Goal: Information Seeking & Learning: Learn about a topic

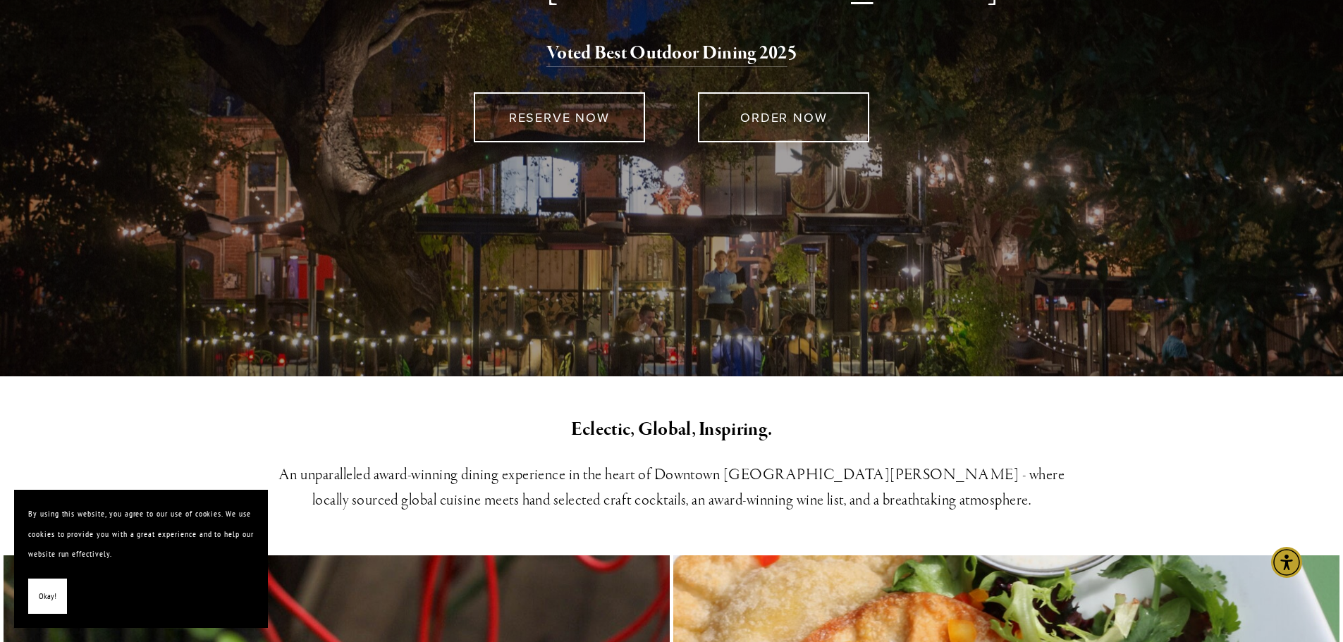
scroll to position [352, 0]
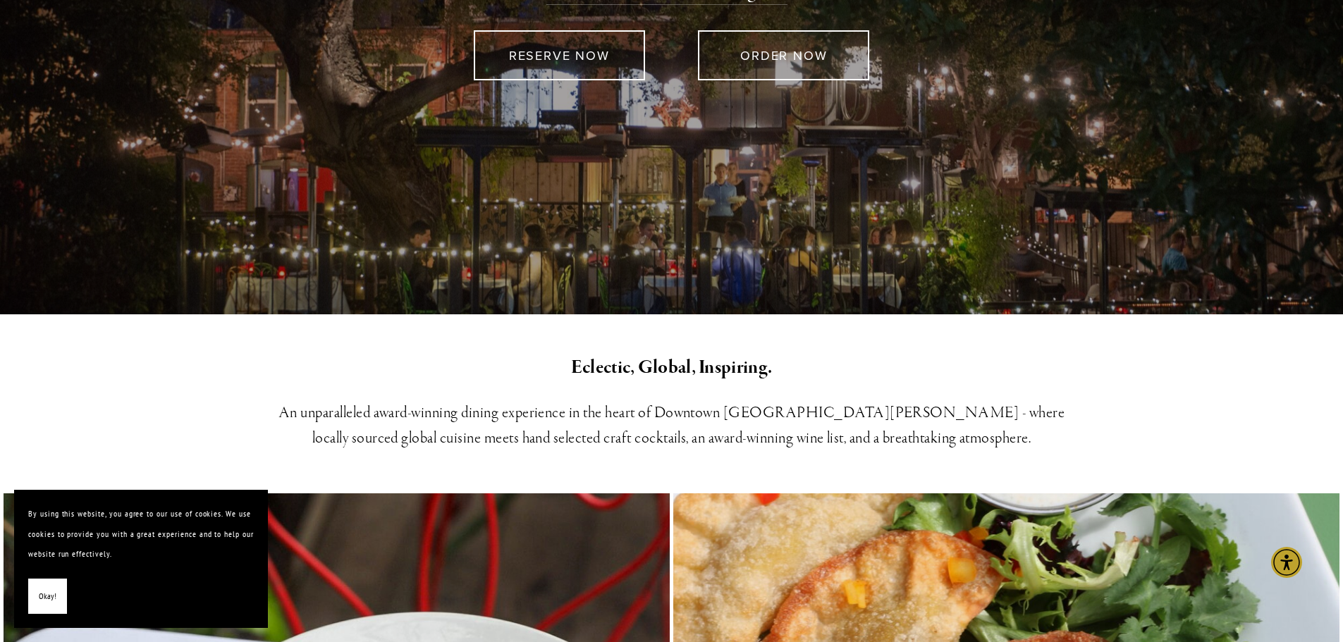
click at [52, 597] on span "Okay!" at bounding box center [48, 597] width 18 height 20
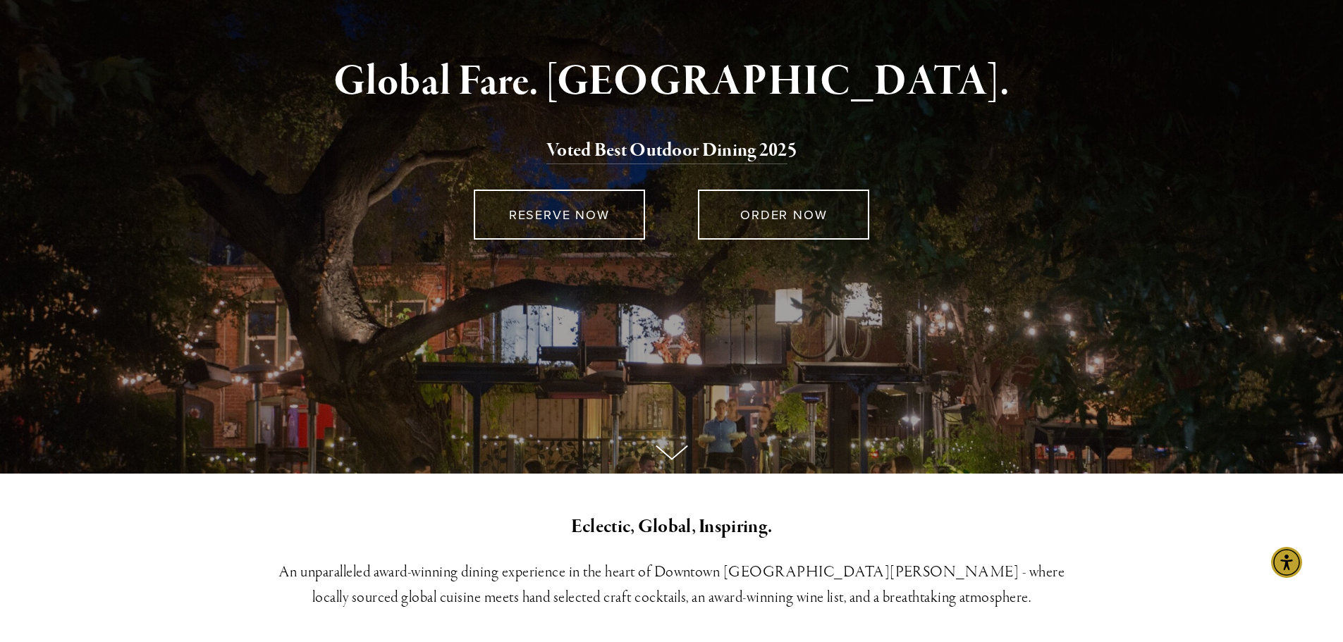
scroll to position [0, 0]
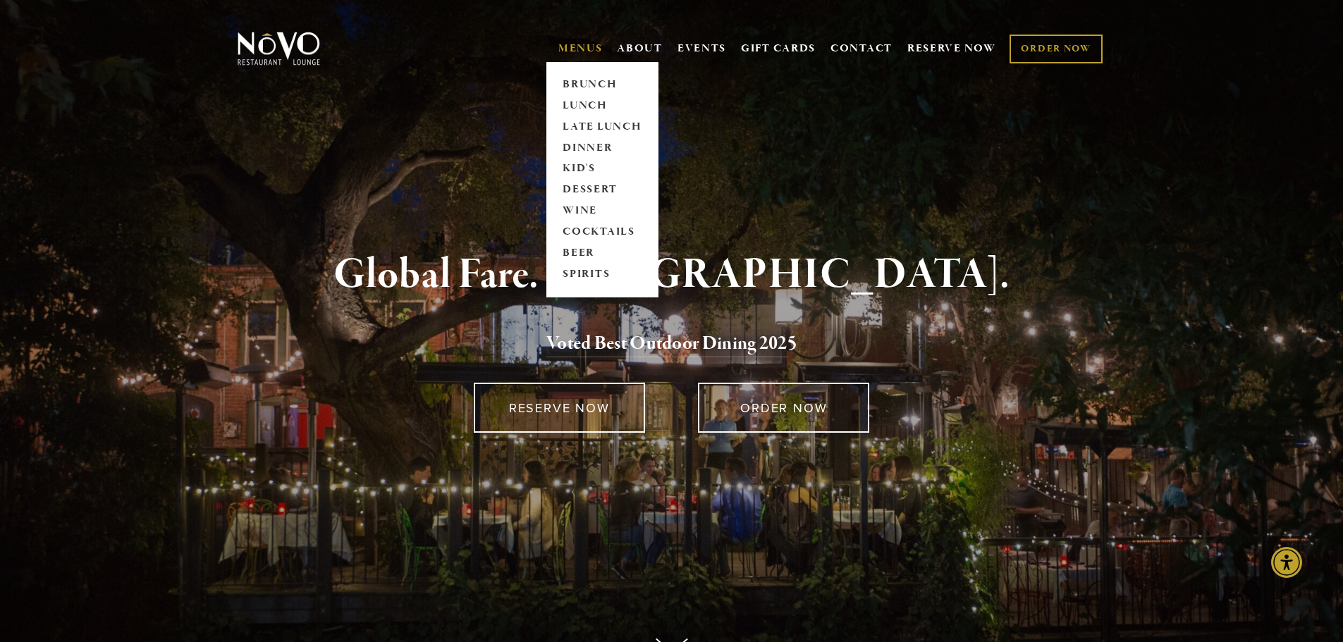
click at [584, 52] on link "MENUS" at bounding box center [580, 49] width 44 height 14
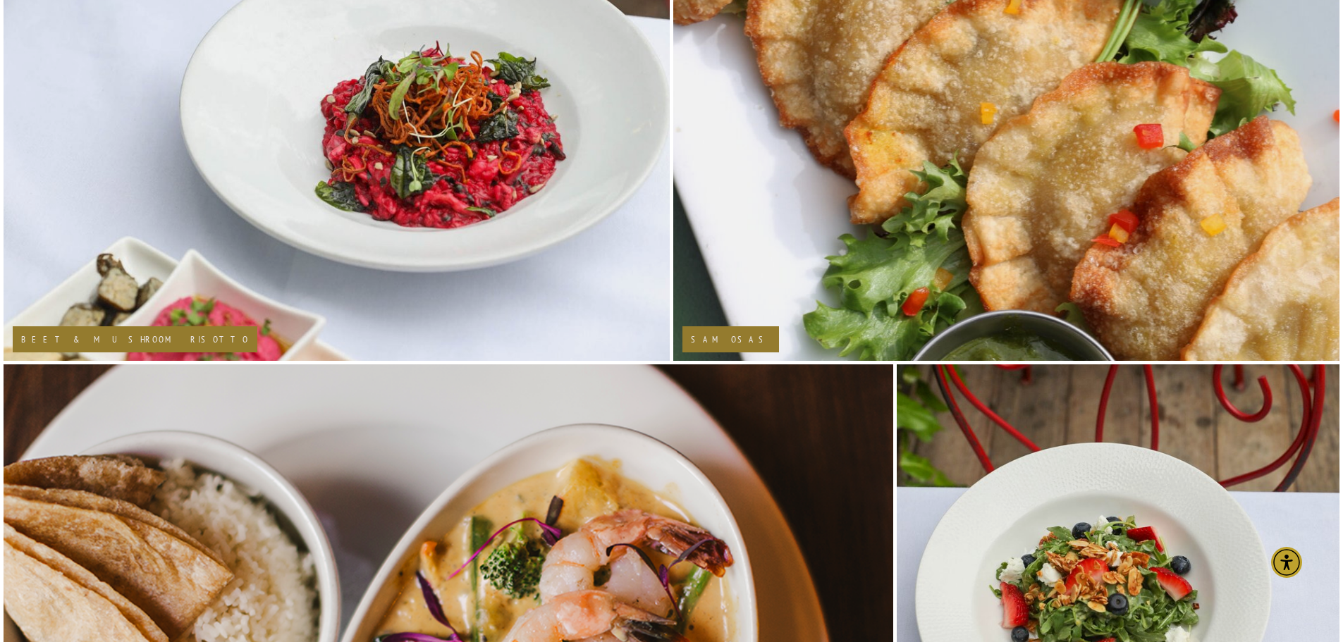
scroll to position [1057, 0]
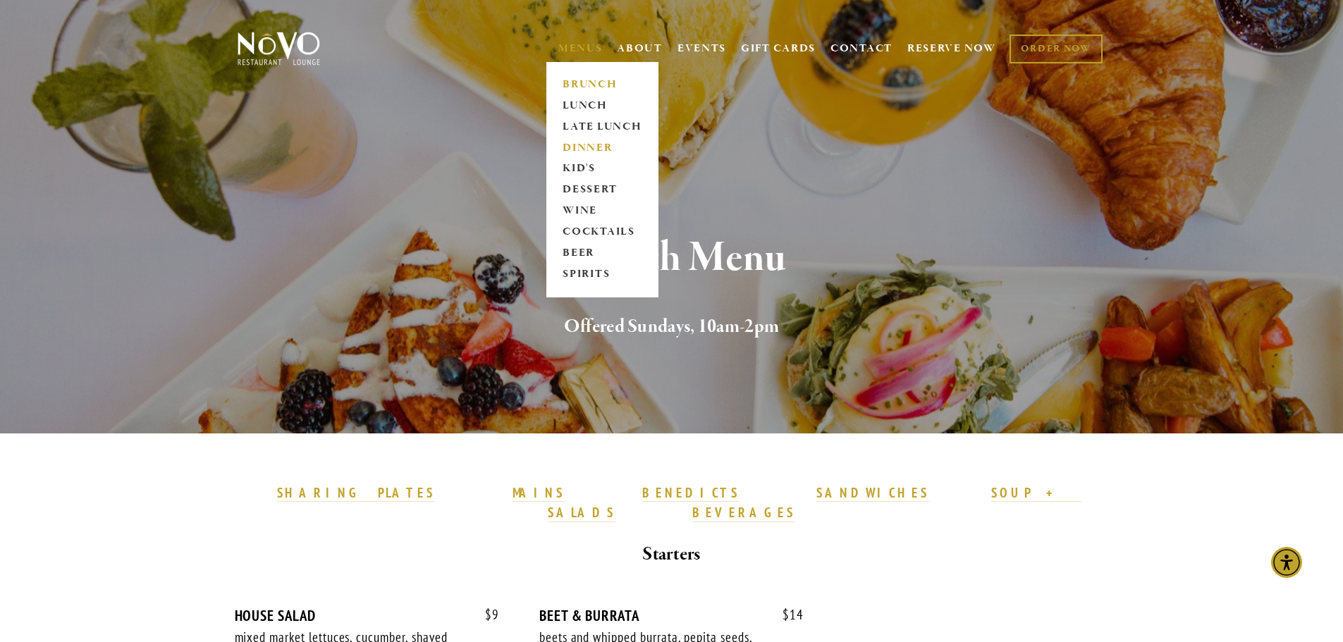
click at [573, 147] on link "DINNER" at bounding box center [602, 147] width 88 height 21
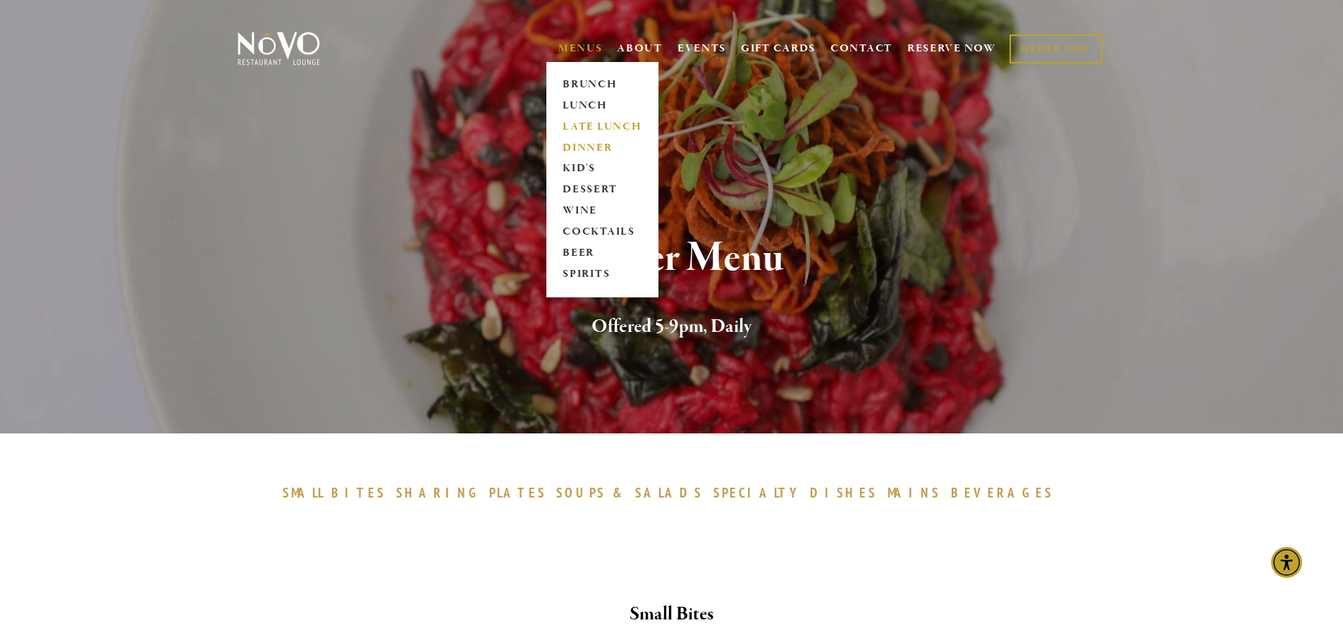
click at [579, 123] on link "LATE LUNCH" at bounding box center [602, 126] width 88 height 21
